Goal: Information Seeking & Learning: Learn about a topic

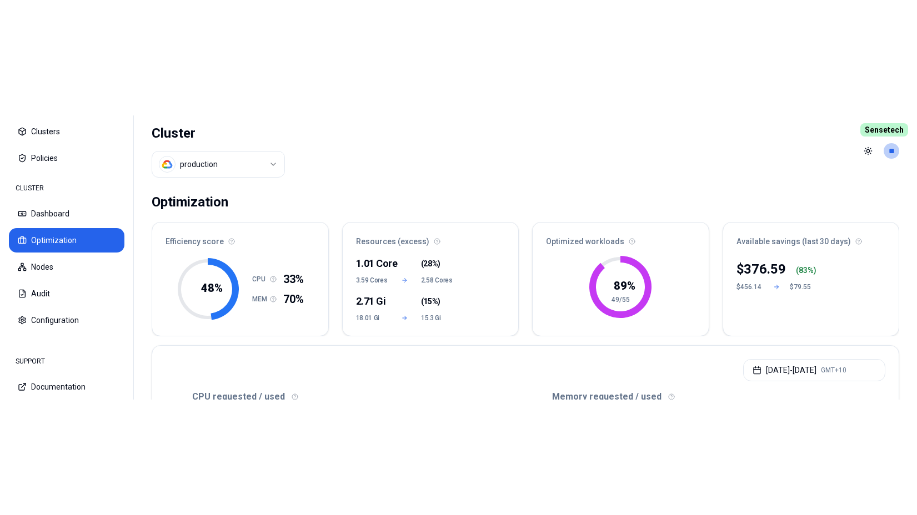
scroll to position [170, 0]
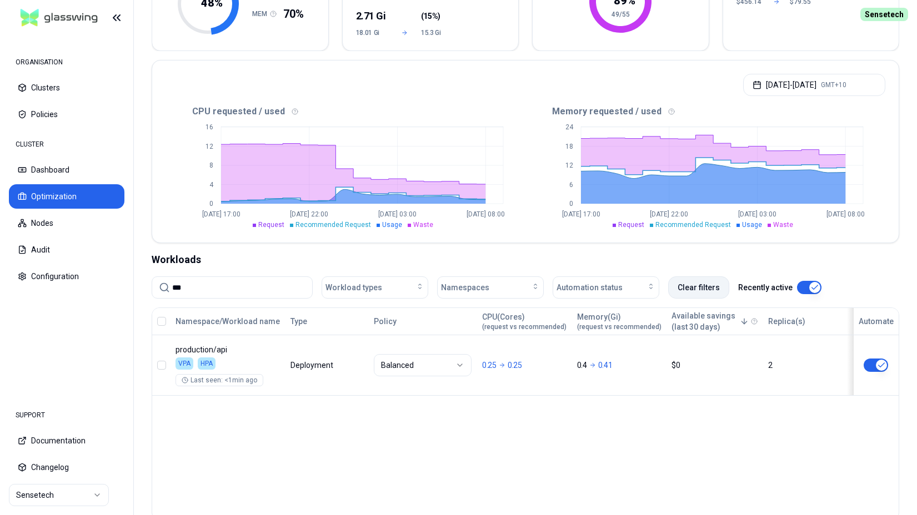
click at [711, 284] on button "Clear filters" at bounding box center [698, 288] width 61 height 22
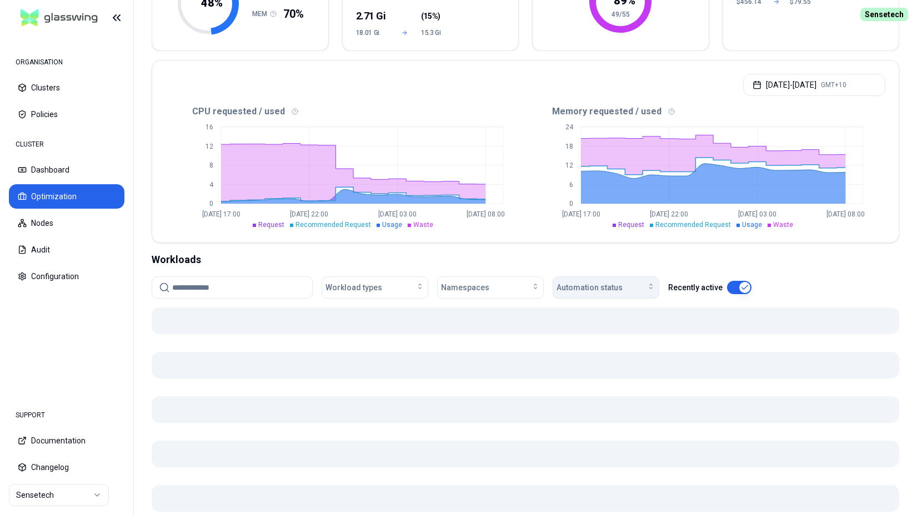
click at [626, 284] on div "Automation status" at bounding box center [605, 287] width 99 height 11
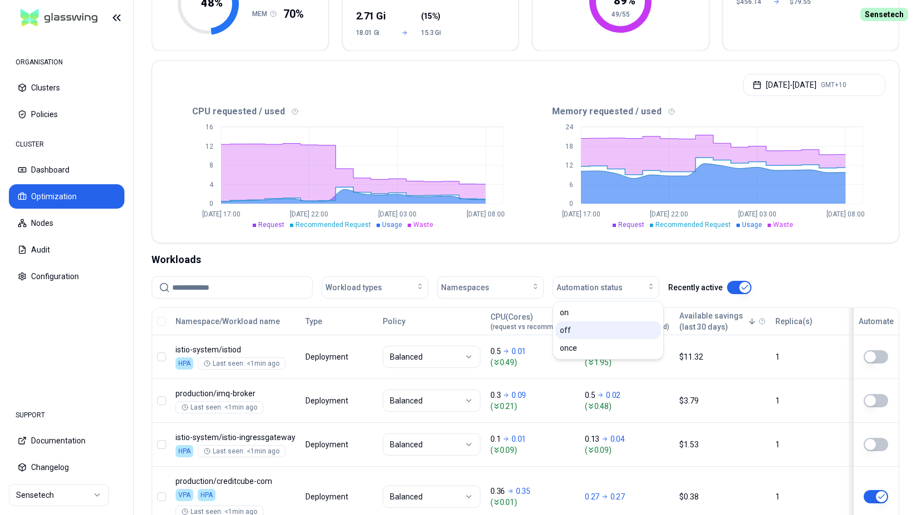
click at [598, 284] on div "off" at bounding box center [608, 331] width 106 height 18
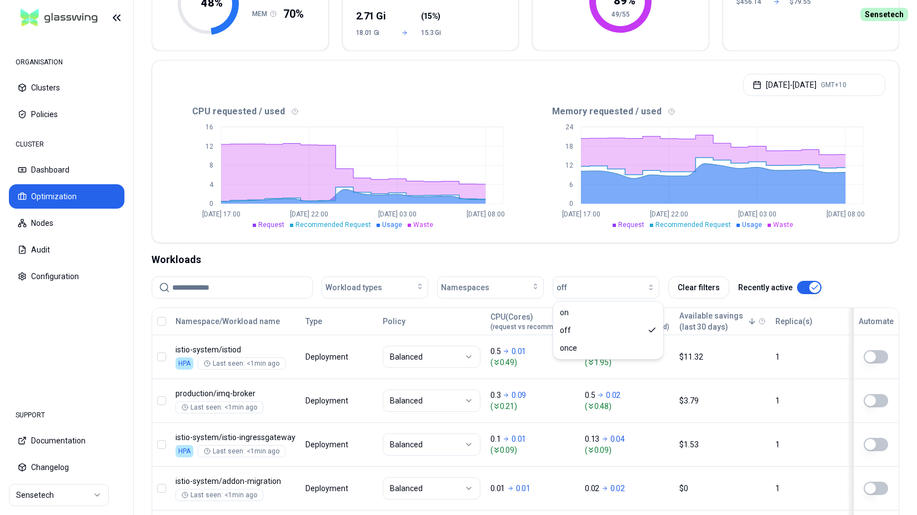
click at [556, 245] on div "Optimization Efficiency score 48 % CPU 33% MEM 70% Resources (excess) 1.01 Core…" at bounding box center [525, 279] width 783 height 756
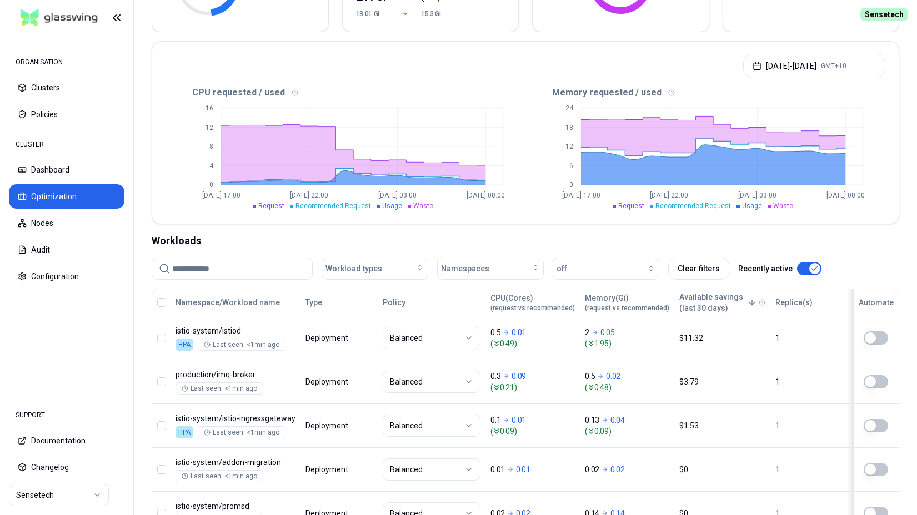
scroll to position [208, 0]
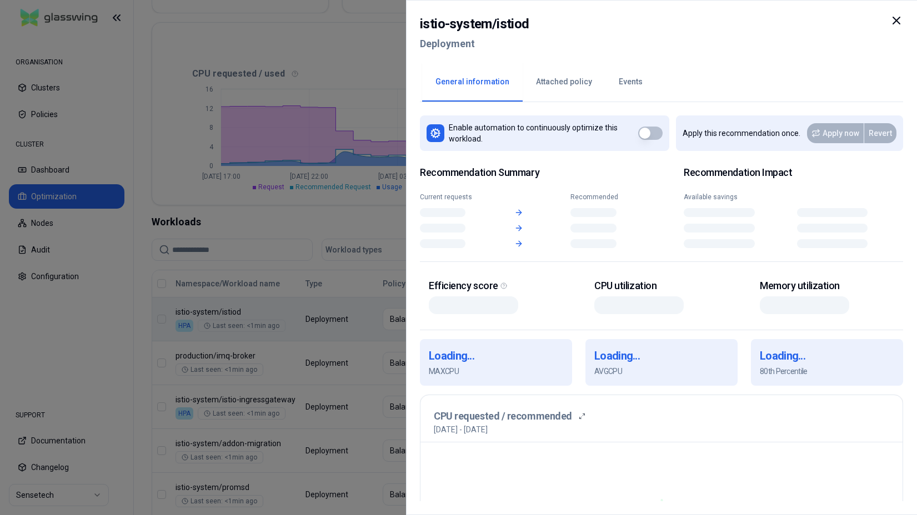
scroll to position [208, 0]
drag, startPoint x: 242, startPoint y: 310, endPoint x: 228, endPoint y: 310, distance: 14.4
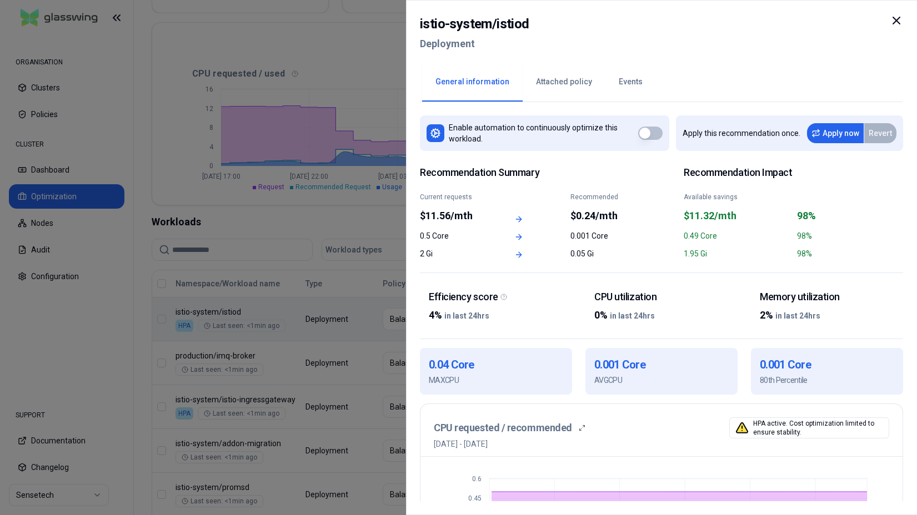
click at [514, 24] on h2 "istio-system / istiod" at bounding box center [474, 24] width 109 height 20
copy h2 "istiod"
click at [894, 14] on icon at bounding box center [896, 20] width 13 height 13
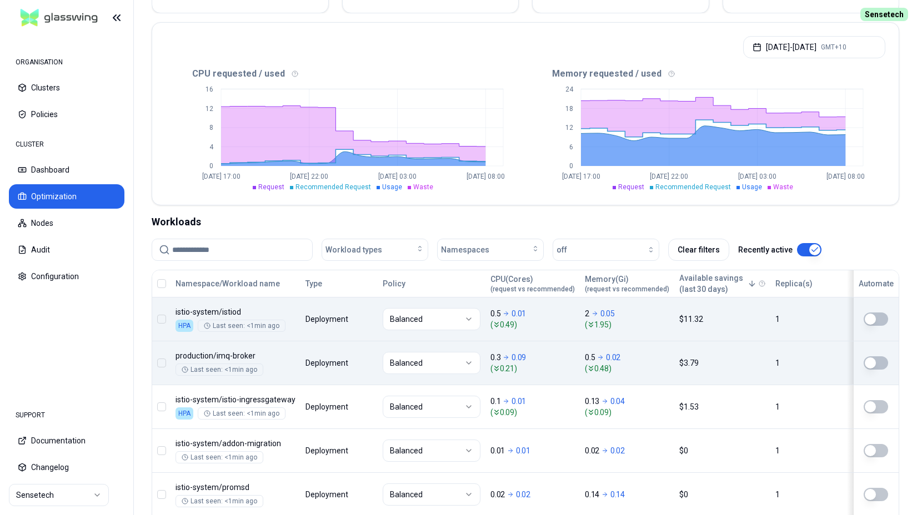
scroll to position [208, 0]
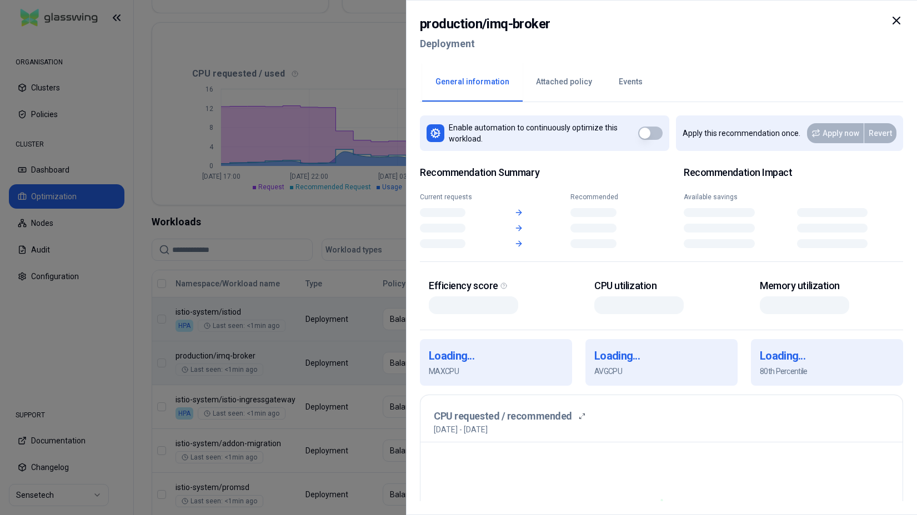
scroll to position [208, 0]
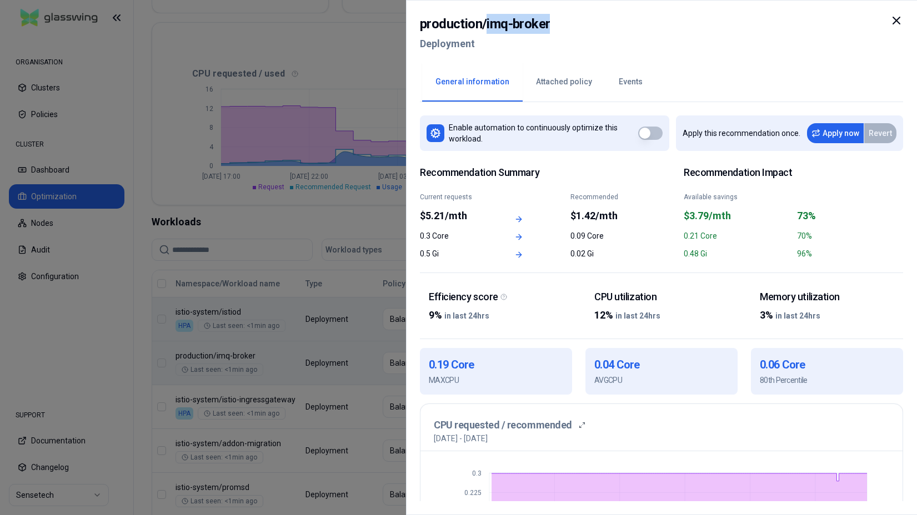
drag, startPoint x: 486, startPoint y: 21, endPoint x: 547, endPoint y: 21, distance: 60.5
click at [547, 21] on h2 "production / imq-broker" at bounding box center [485, 24] width 130 height 20
copy h2 "imq-broker"
click at [893, 18] on icon at bounding box center [896, 20] width 13 height 13
click at [896, 18] on div "production / imq-broker Deployment" at bounding box center [661, 37] width 483 height 47
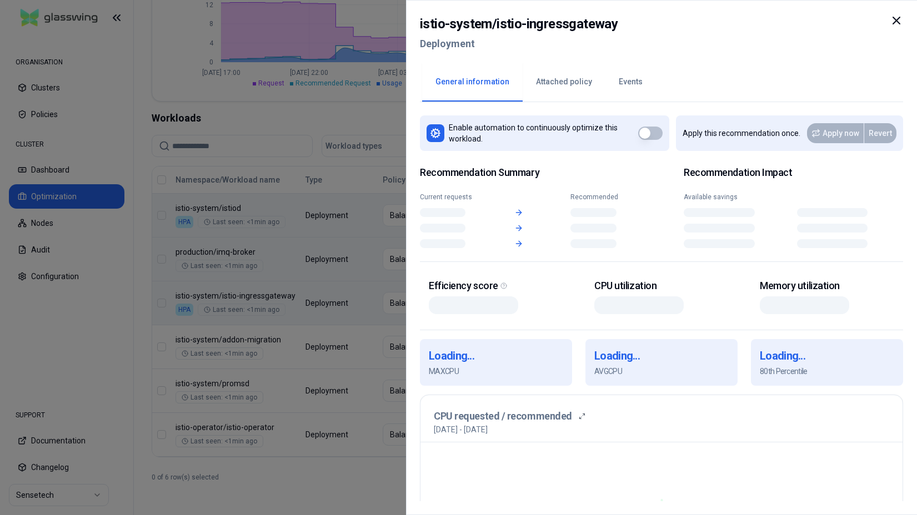
scroll to position [312, 0]
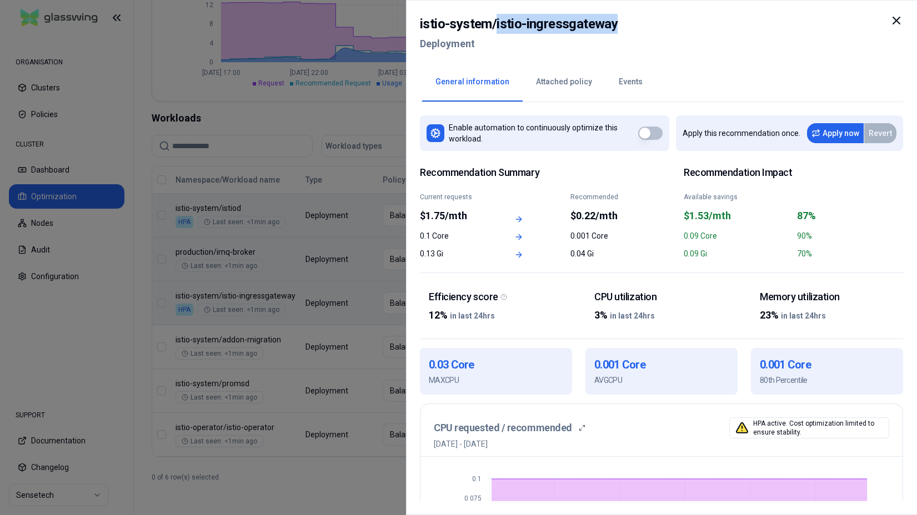
drag, startPoint x: 494, startPoint y: 24, endPoint x: 657, endPoint y: 26, distance: 162.7
click at [619, 24] on div "istio-system / istio-ingressgateway Deployment" at bounding box center [661, 37] width 483 height 47
copy h2 "istio-ingressgateway"
click at [914, 26] on div "istio-system / istio-ingressgateway Deployment General information Attached pol…" at bounding box center [661, 257] width 511 height 515
click at [897, 20] on icon at bounding box center [896, 20] width 7 height 7
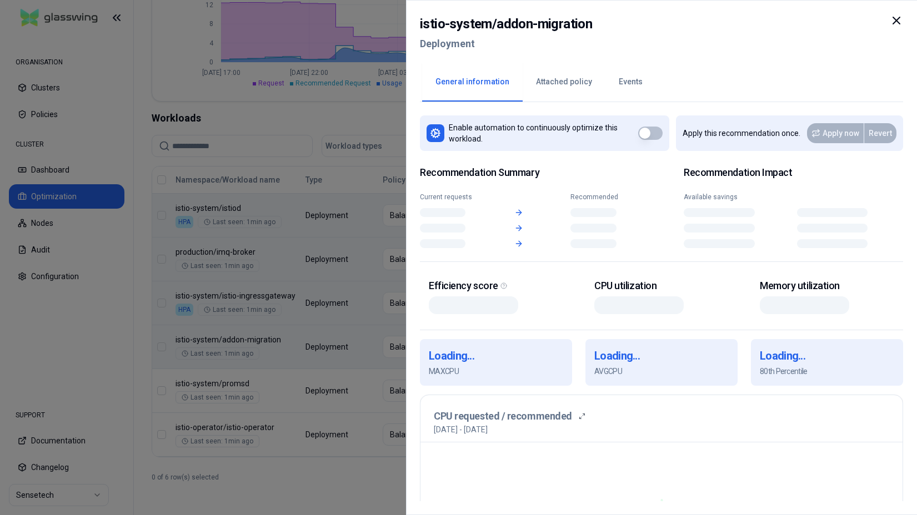
scroll to position [312, 0]
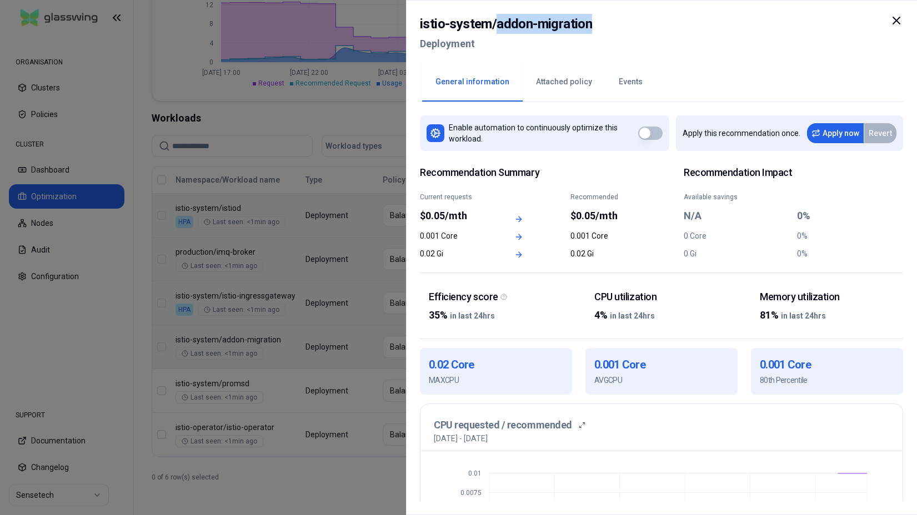
drag, startPoint x: 496, startPoint y: 26, endPoint x: 620, endPoint y: 26, distance: 124.4
click at [620, 26] on div "istio-system / addon-migration Deployment" at bounding box center [661, 37] width 483 height 47
copy h2 "addon-migration"
click at [826, 48] on div "istio-system / addon-migration Deployment" at bounding box center [661, 37] width 483 height 47
click at [899, 22] on icon at bounding box center [896, 20] width 13 height 13
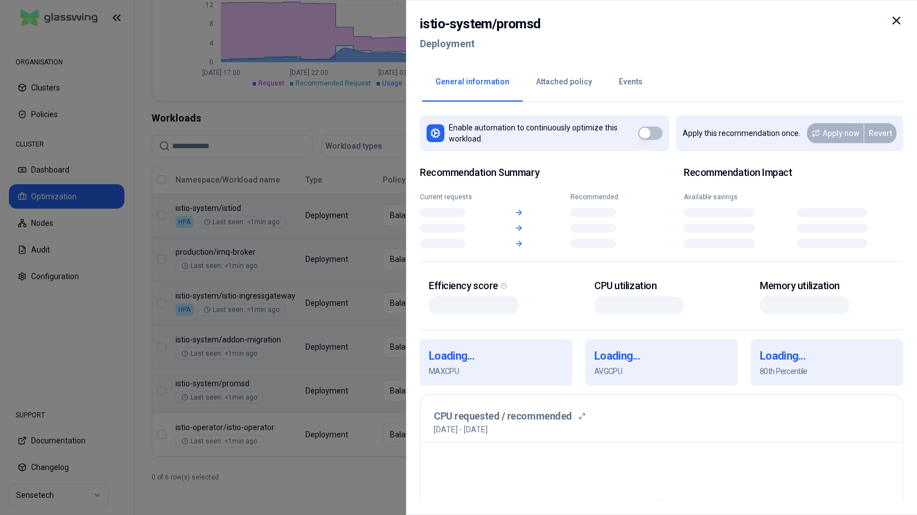
scroll to position [312, 0]
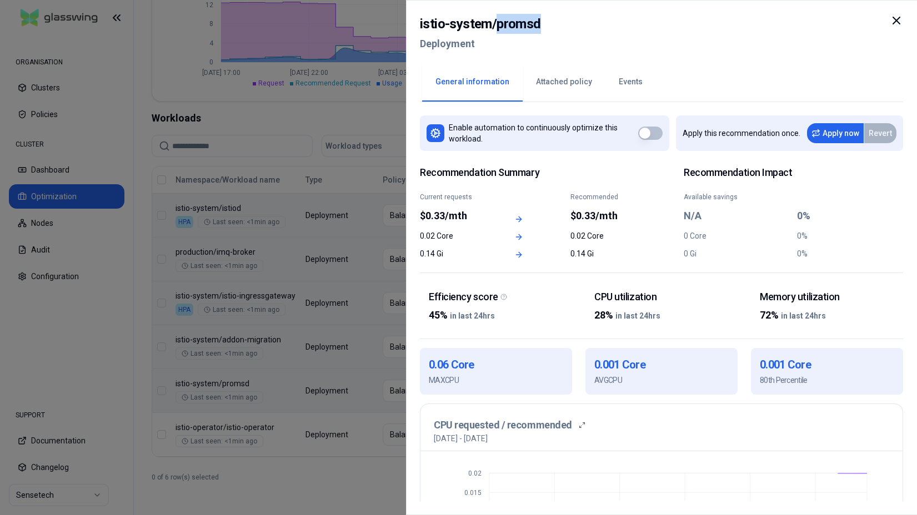
drag, startPoint x: 498, startPoint y: 26, endPoint x: 569, endPoint y: 25, distance: 71.1
click at [569, 25] on div "istio-system / promsd Deployment" at bounding box center [661, 37] width 483 height 47
copy h2 "promsd"
click at [619, 284] on div "Enable automation to continuously optimize this workload. Apply this recommenda…" at bounding box center [661, 301] width 483 height 399
click at [292, 284] on div at bounding box center [458, 257] width 917 height 515
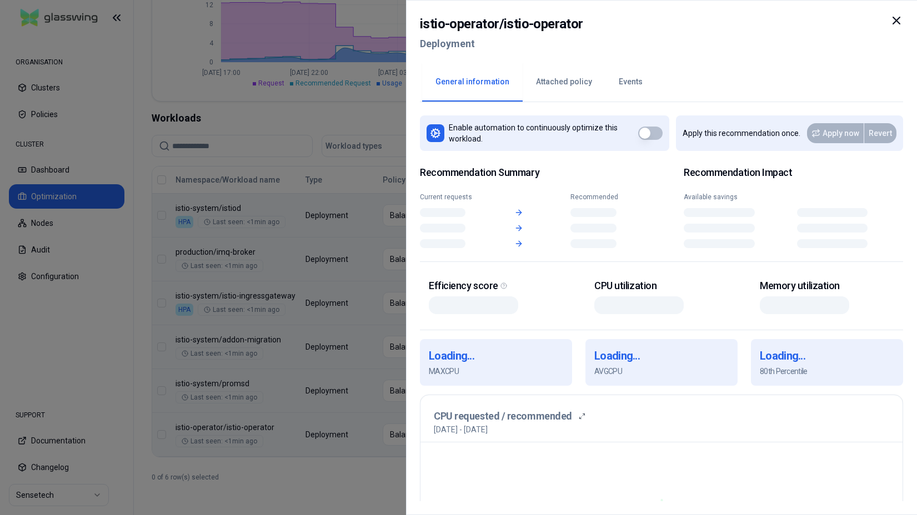
scroll to position [312, 0]
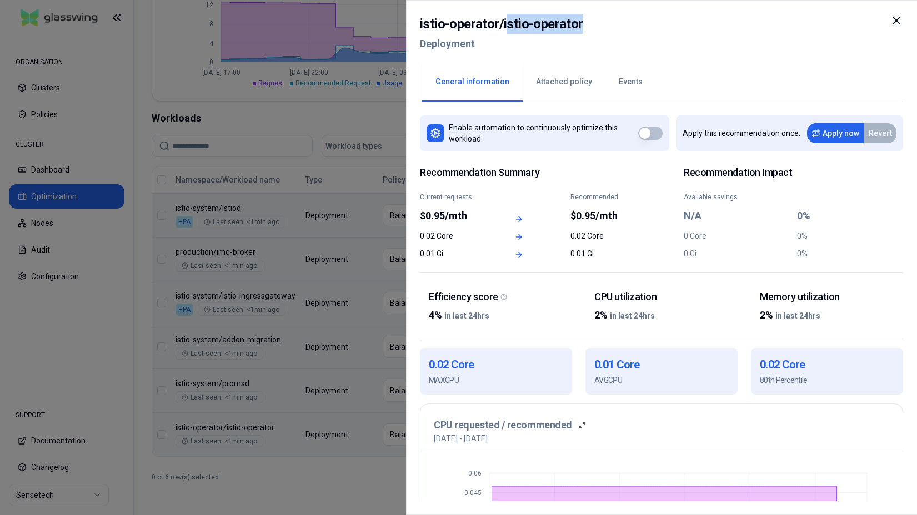
drag, startPoint x: 504, startPoint y: 25, endPoint x: 595, endPoint y: 24, distance: 91.1
click at [595, 24] on div "istio-operator / istio-operator Deployment" at bounding box center [661, 37] width 483 height 47
click at [523, 23] on h2 "istio-operator / istio-operator" at bounding box center [501, 24] width 163 height 20
drag, startPoint x: 501, startPoint y: 26, endPoint x: 589, endPoint y: 21, distance: 87.3
click at [589, 21] on div "istio-operator / istio-operator Deployment" at bounding box center [661, 37] width 483 height 47
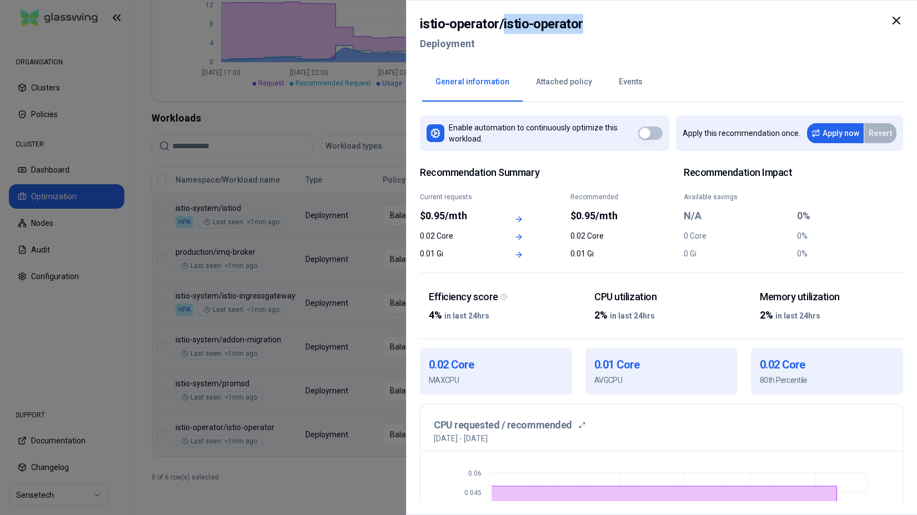
copy h2 "istio-operator"
click at [791, 35] on div "istio-operator / istio-operator Deployment" at bounding box center [661, 37] width 483 height 47
click at [901, 22] on icon at bounding box center [896, 20] width 13 height 13
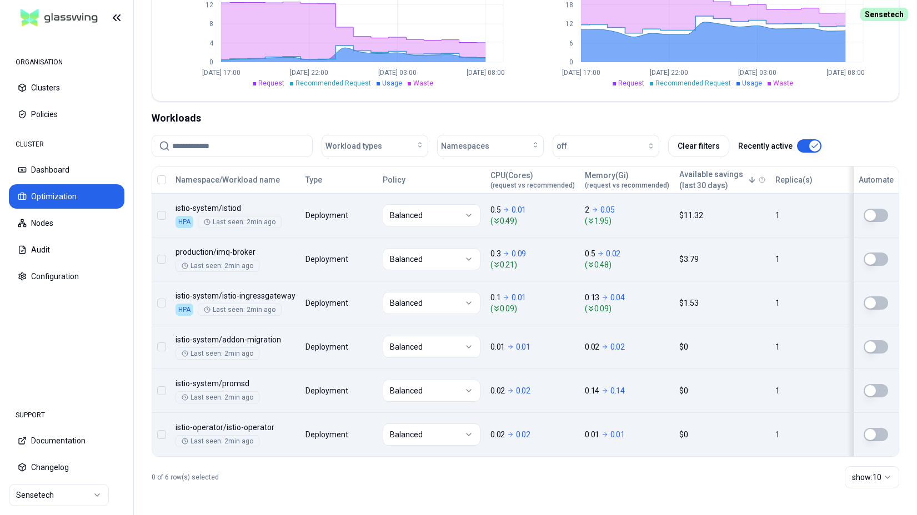
scroll to position [312, 0]
click at [604, 144] on div "button" at bounding box center [611, 146] width 88 height 9
click at [596, 174] on div "on" at bounding box center [608, 171] width 106 height 18
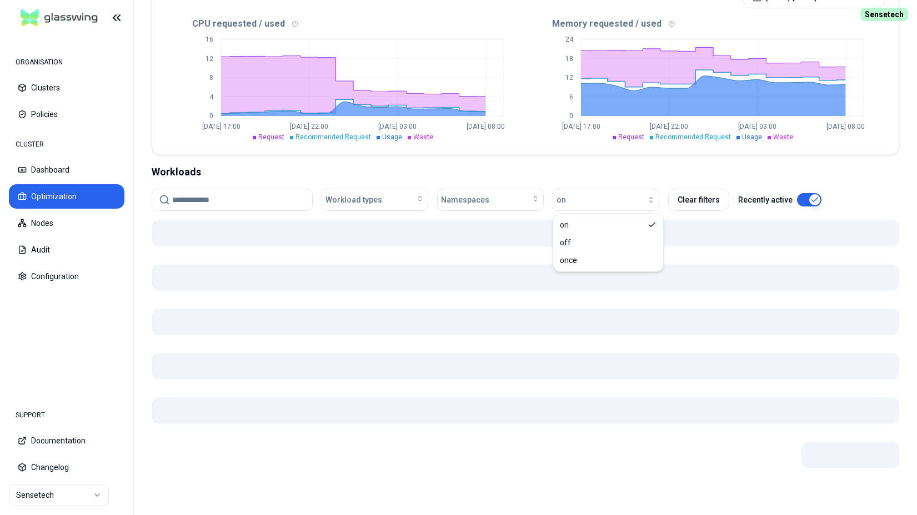
scroll to position [258, 0]
click at [523, 107] on icon "0 4 8 12 [DATE] 17:00 [DATE] 22:00 [DATE] 03:00 [DATE] 08:00" at bounding box center [345, 86] width 360 height 111
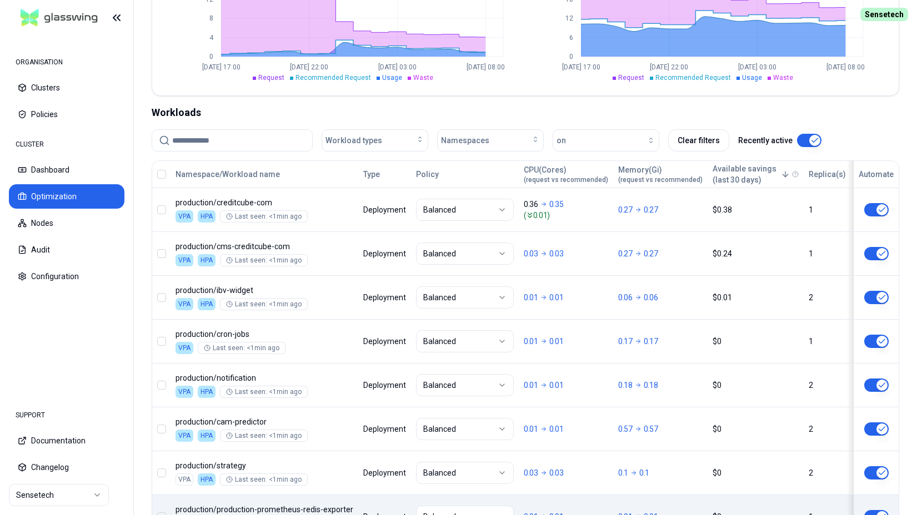
scroll to position [487, 0]
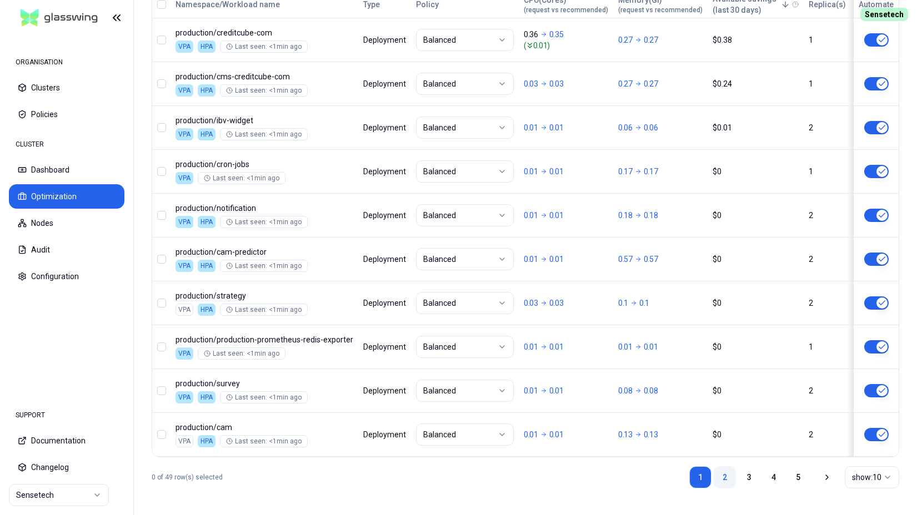
click at [725, 284] on link "2" at bounding box center [725, 477] width 22 height 22
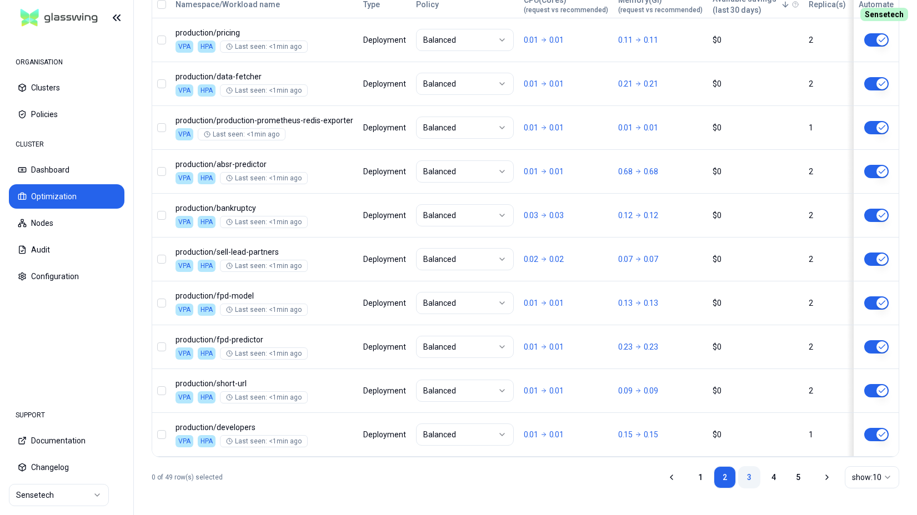
click at [748, 284] on link "3" at bounding box center [749, 477] width 22 height 22
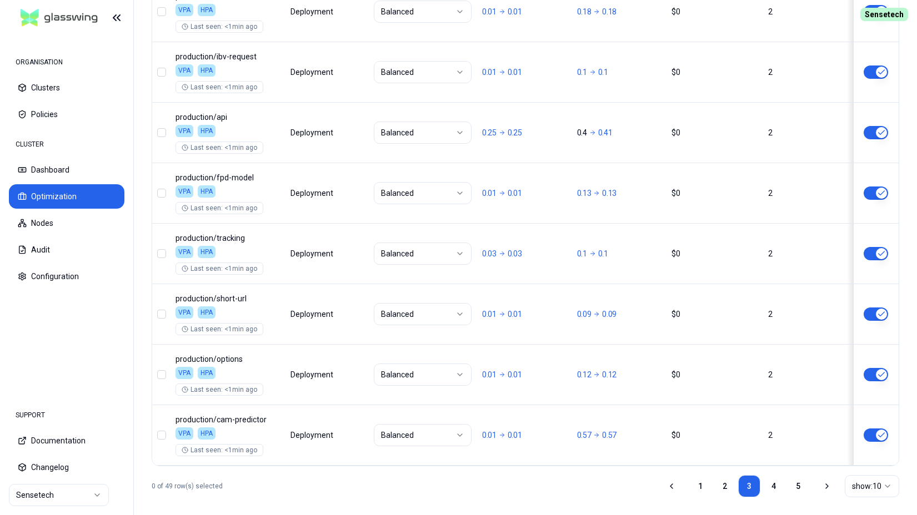
scroll to position [654, 0]
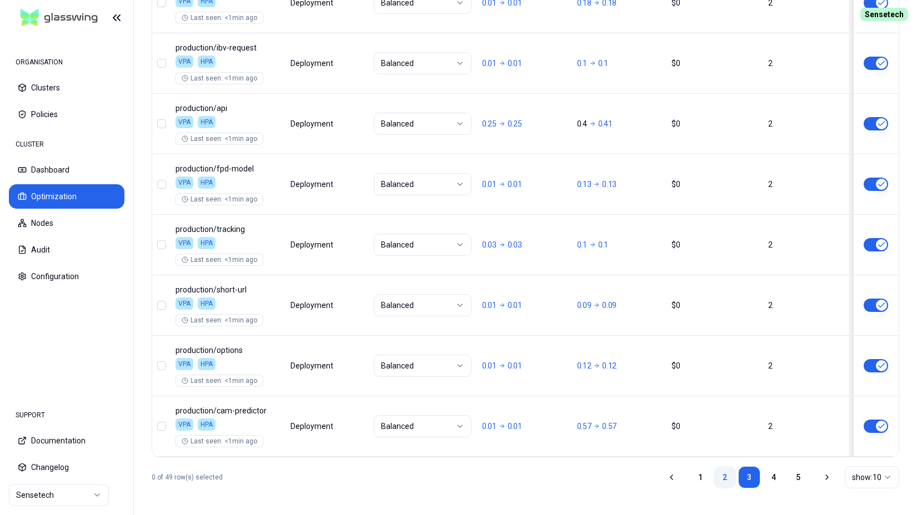
click at [725, 284] on link "2" at bounding box center [725, 477] width 22 height 22
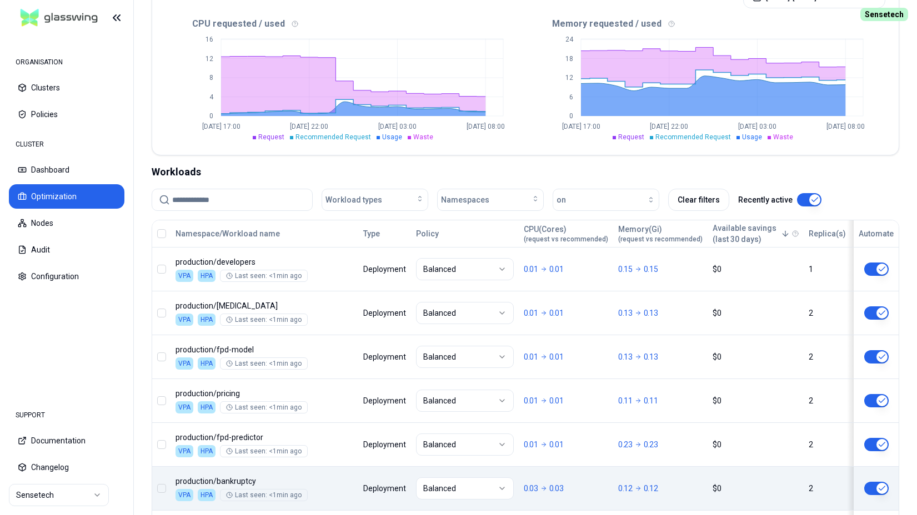
scroll to position [487, 0]
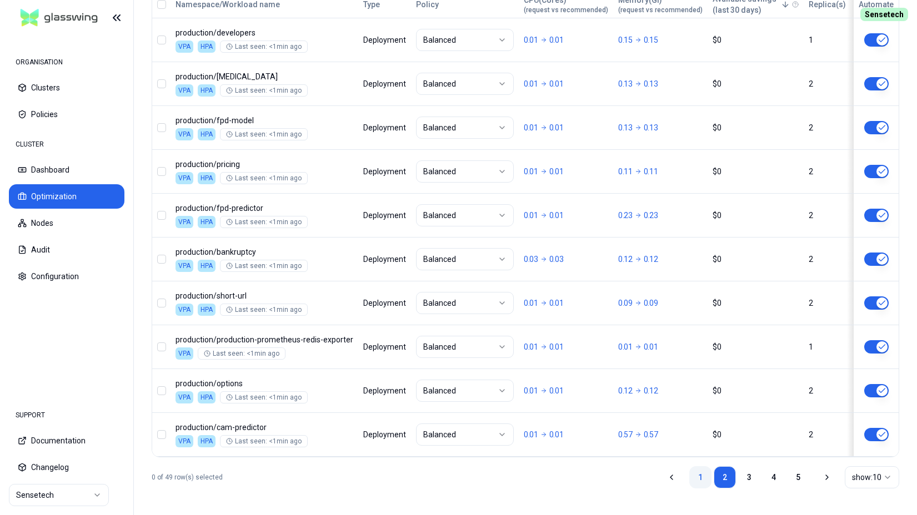
click at [705, 284] on link "1" at bounding box center [700, 477] width 22 height 22
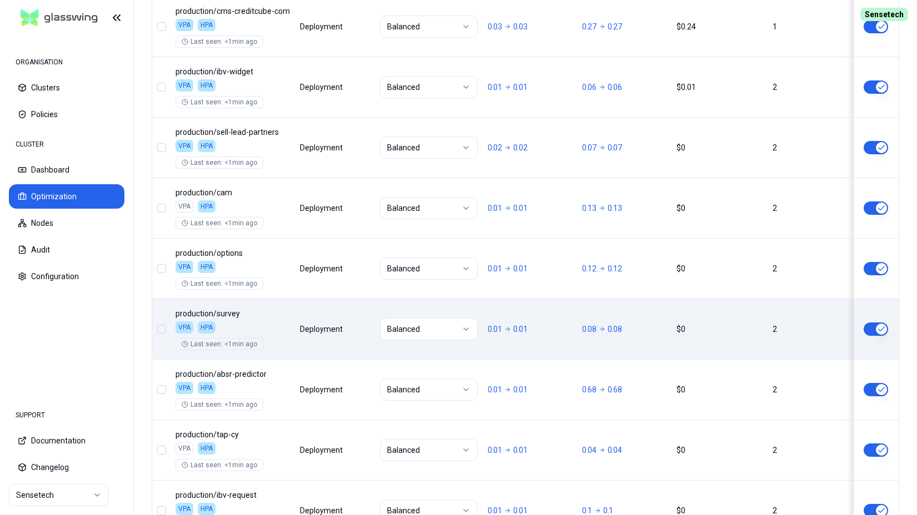
scroll to position [654, 0]
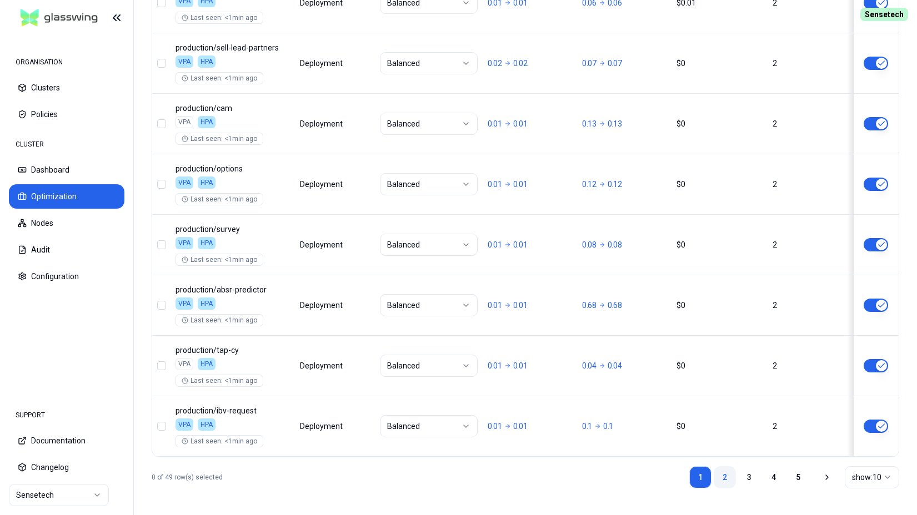
click at [729, 284] on link "2" at bounding box center [725, 477] width 22 height 22
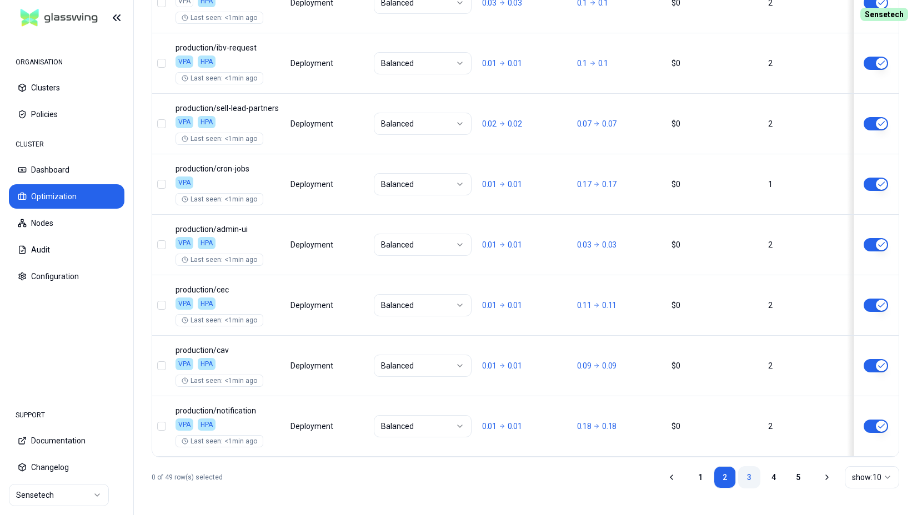
click at [751, 284] on link "3" at bounding box center [749, 477] width 22 height 22
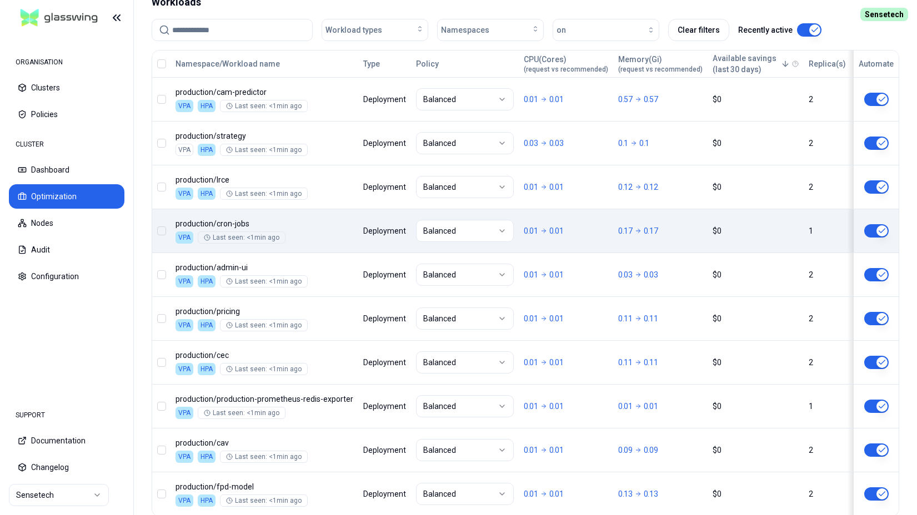
scroll to position [487, 0]
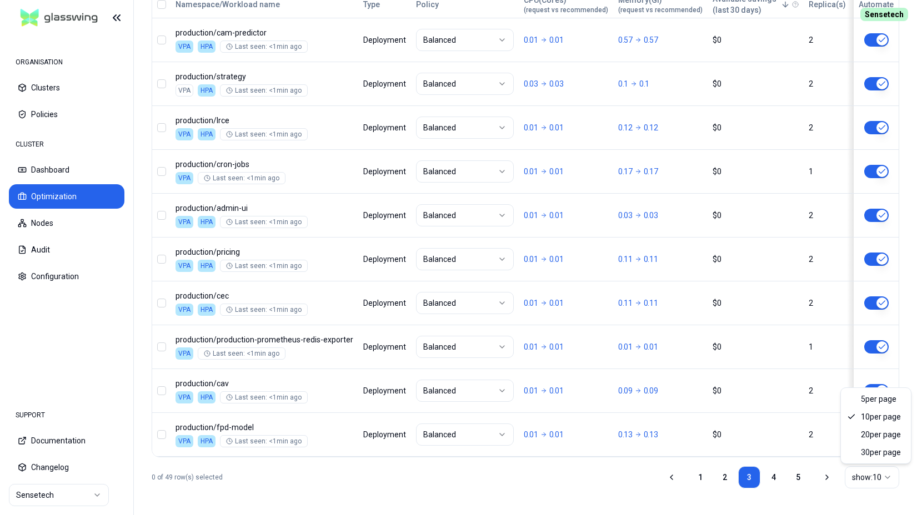
click at [855, 284] on html "ORGANISATION Clusters Policies CLUSTER Dashboard Optimization Nodes Audit Confi…" at bounding box center [458, 257] width 917 height 515
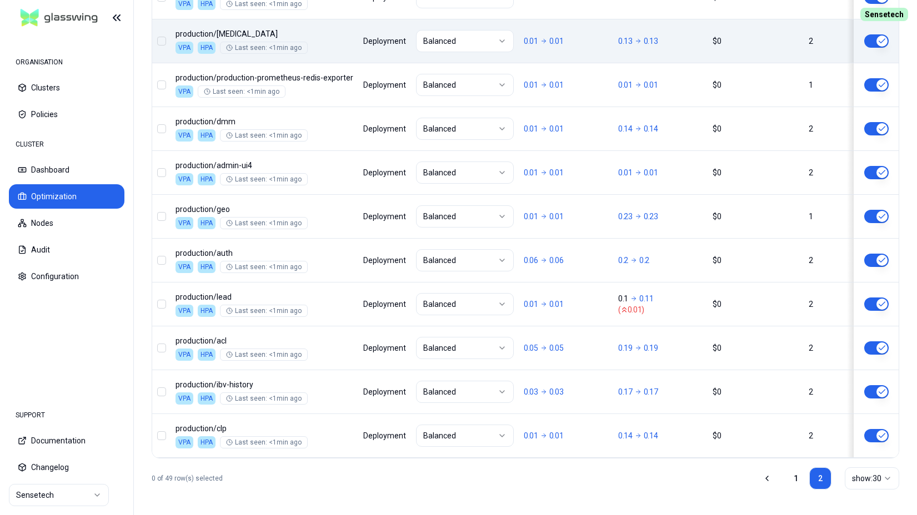
scroll to position [882, 0]
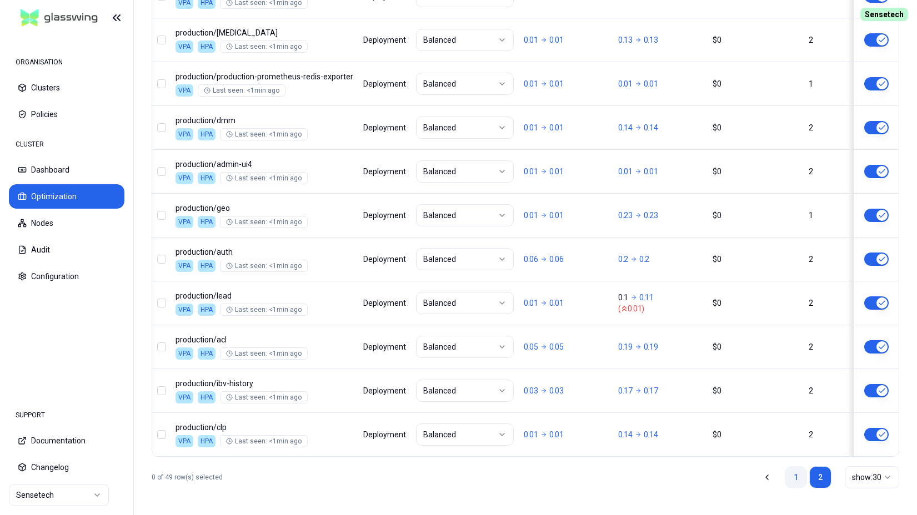
click at [799, 284] on link "1" at bounding box center [796, 477] width 22 height 22
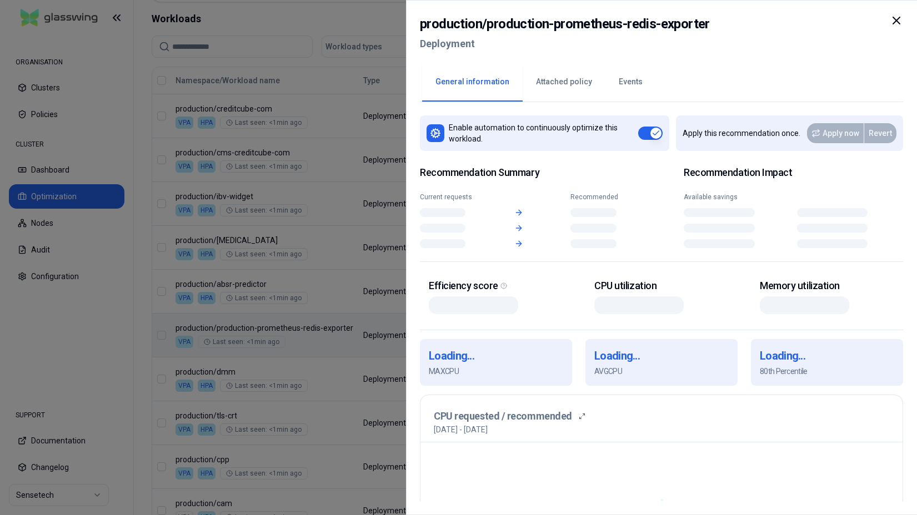
scroll to position [411, 0]
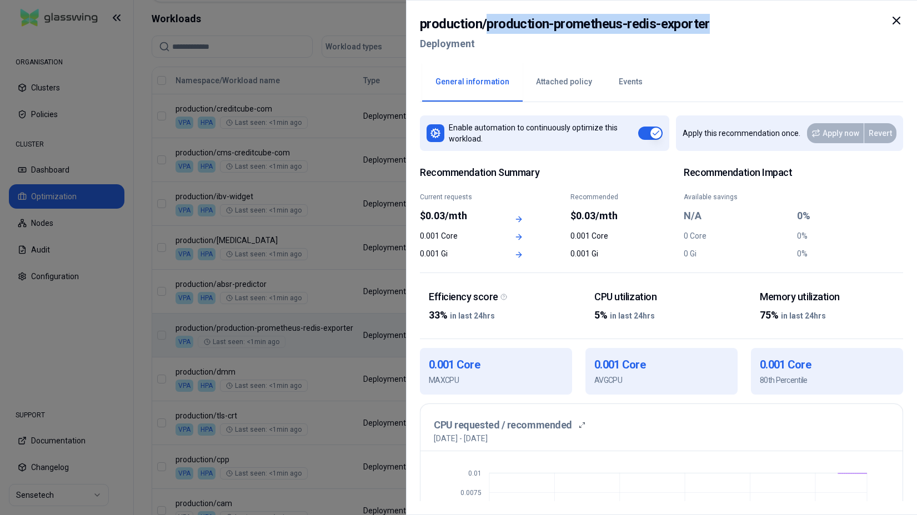
drag, startPoint x: 487, startPoint y: 27, endPoint x: 708, endPoint y: 19, distance: 220.6
click at [708, 19] on div "production / production-prometheus-redis-exporter Deployment" at bounding box center [661, 37] width 483 height 47
copy h2 "production-prometheus-redis-exporter"
click at [823, 47] on div "production / production-prometheus-redis-exporter Deployment" at bounding box center [661, 37] width 483 height 47
click at [894, 18] on icon at bounding box center [896, 20] width 7 height 7
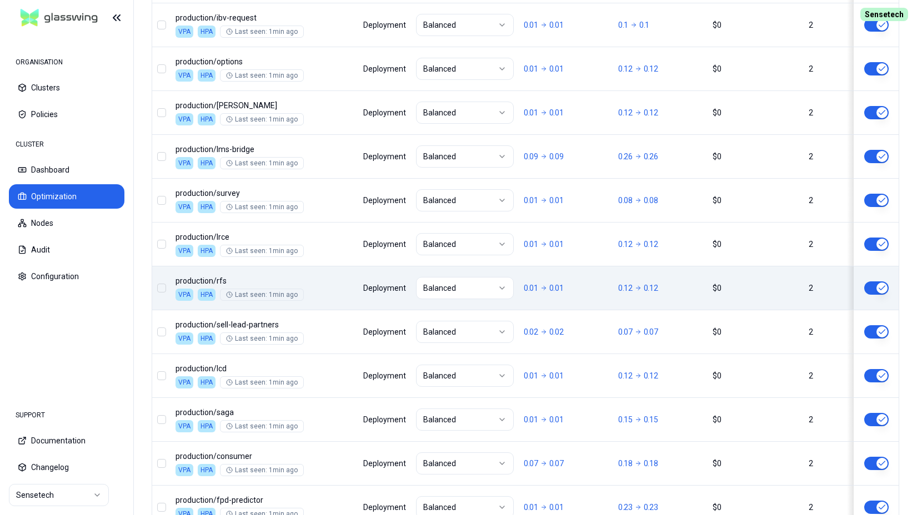
scroll to position [1364, 0]
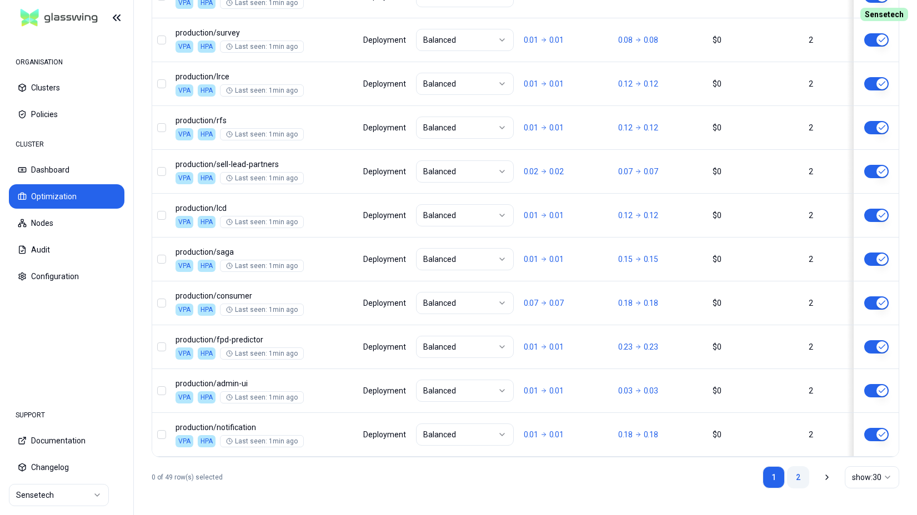
click at [801, 284] on link "2" at bounding box center [798, 477] width 22 height 22
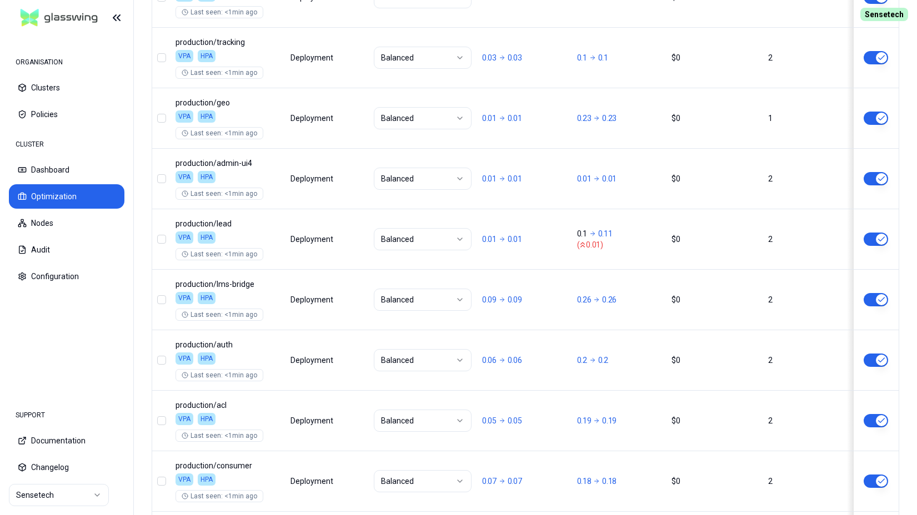
scroll to position [1198, 0]
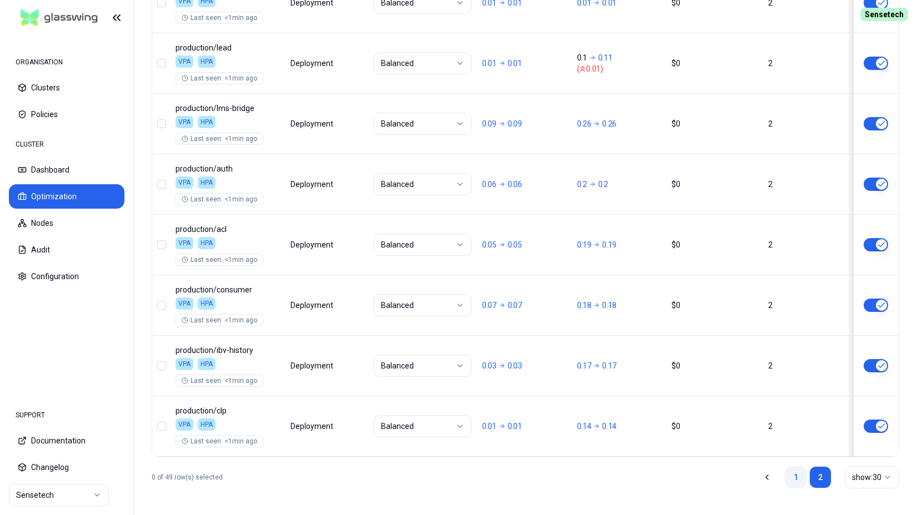
click at [795, 284] on link "1" at bounding box center [796, 477] width 22 height 22
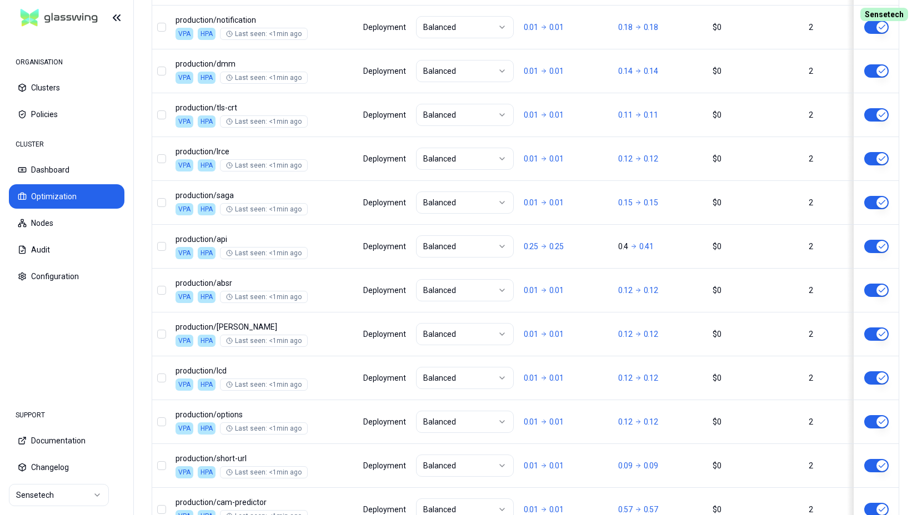
scroll to position [430, 0]
